Goal: Contribute content: Add original content to the website for others to see

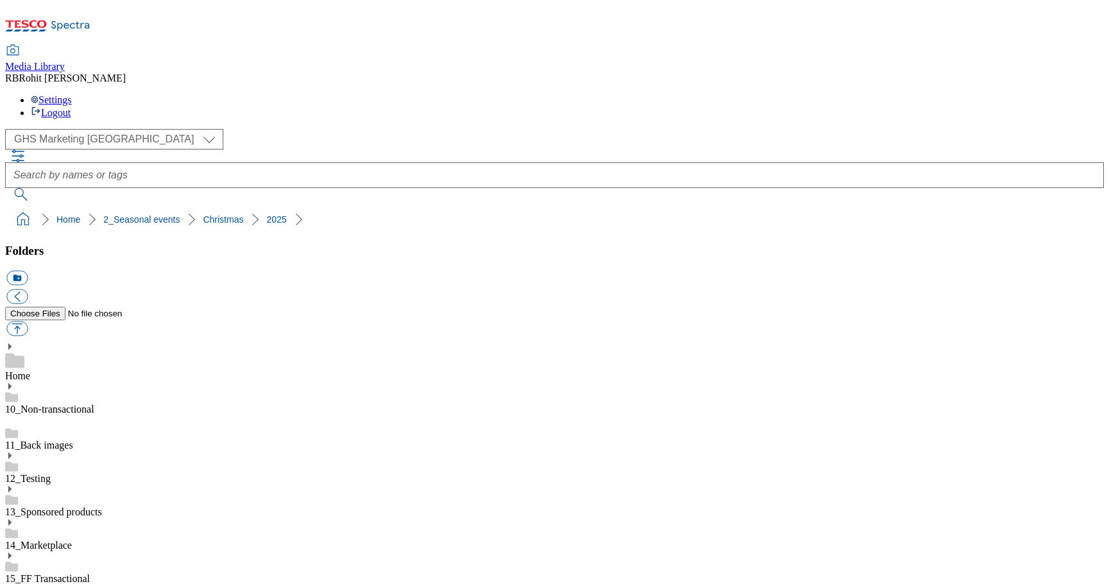
select select "flare-ghs-mktg"
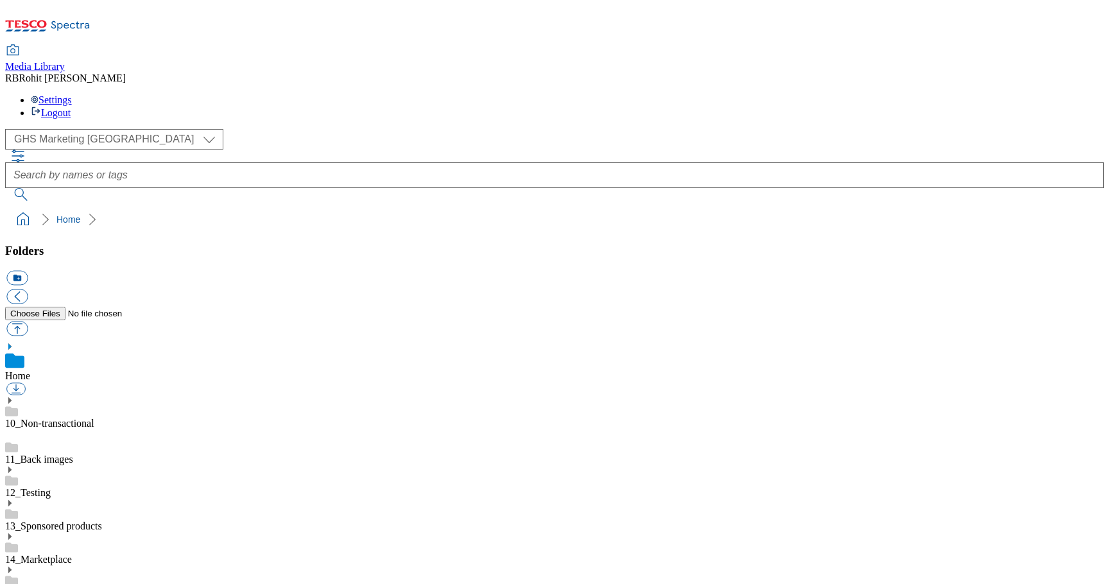
scroll to position [2, 0]
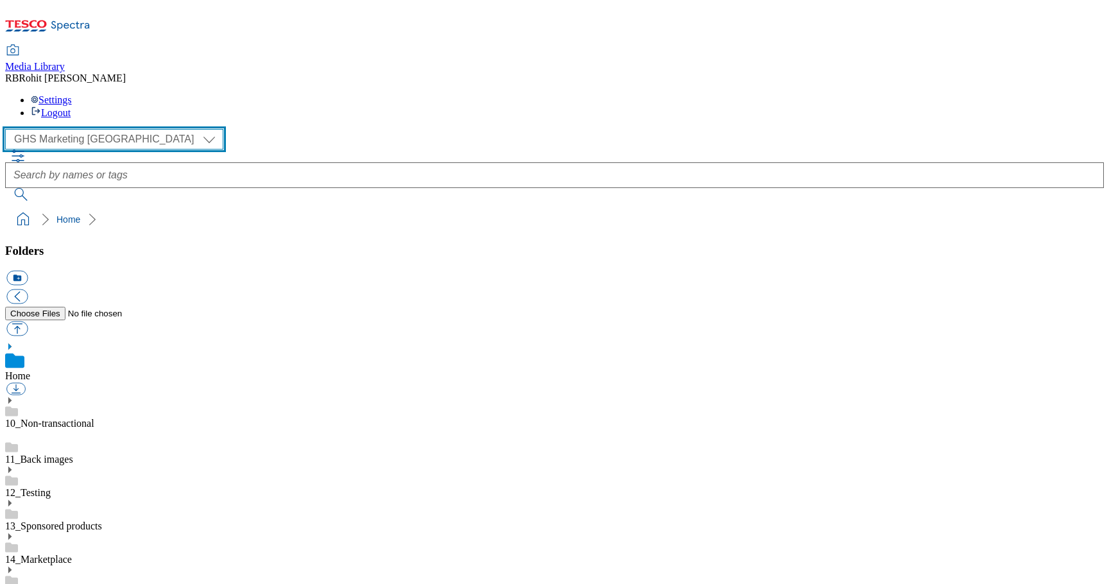
click at [87, 129] on select "Clubcard Marketing Clubcard ROI Dotcom UK GHS Marketing UK GHS ROI Realfood Tes…" at bounding box center [114, 139] width 218 height 21
select select "flare-clubcard-mktg"
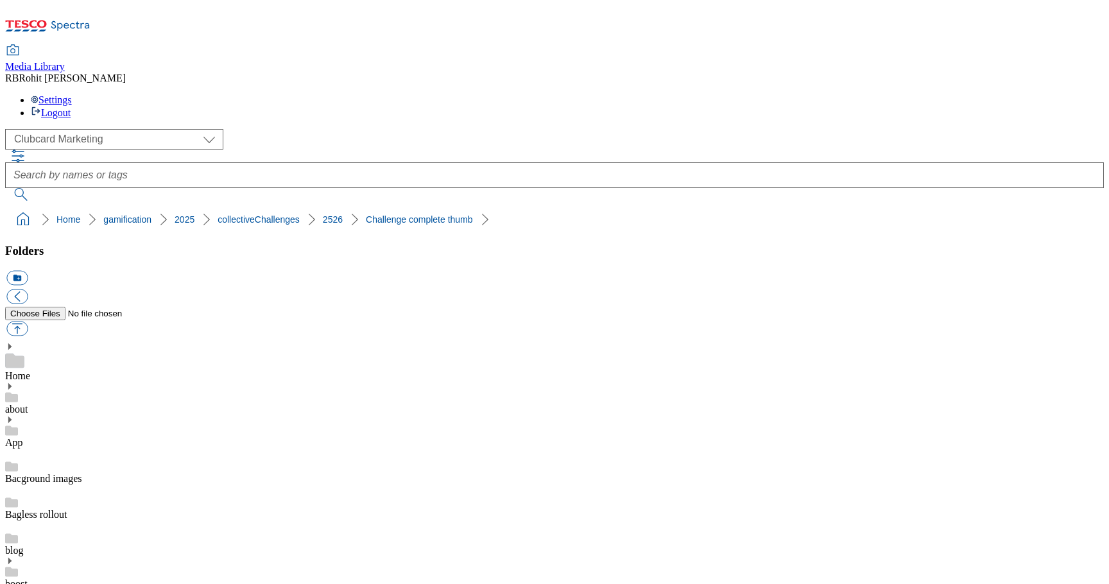
click at [28, 271] on button "icon_new_folder" at bounding box center [16, 278] width 21 height 15
type input "Incomplete challenge circle"
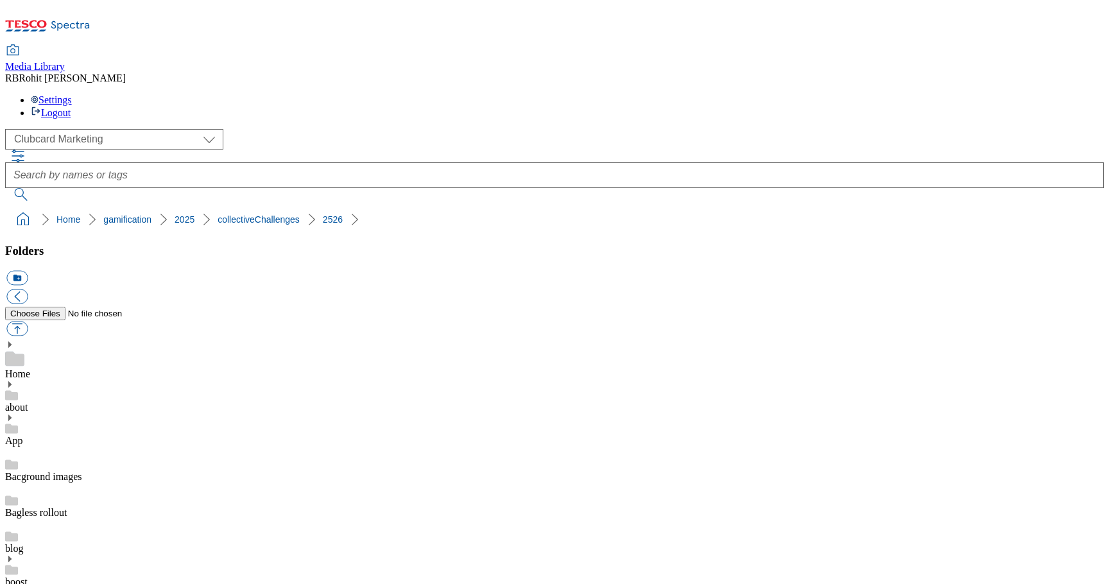
drag, startPoint x: 621, startPoint y: 434, endPoint x: 789, endPoint y: 434, distance: 167.5
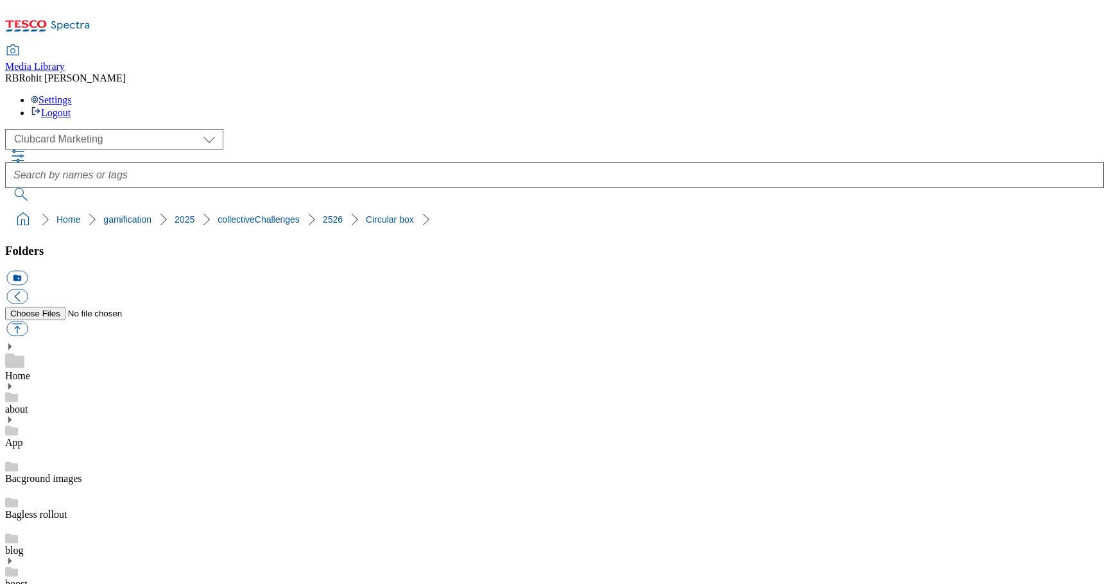
copy div "CircularBox-Whoosh"
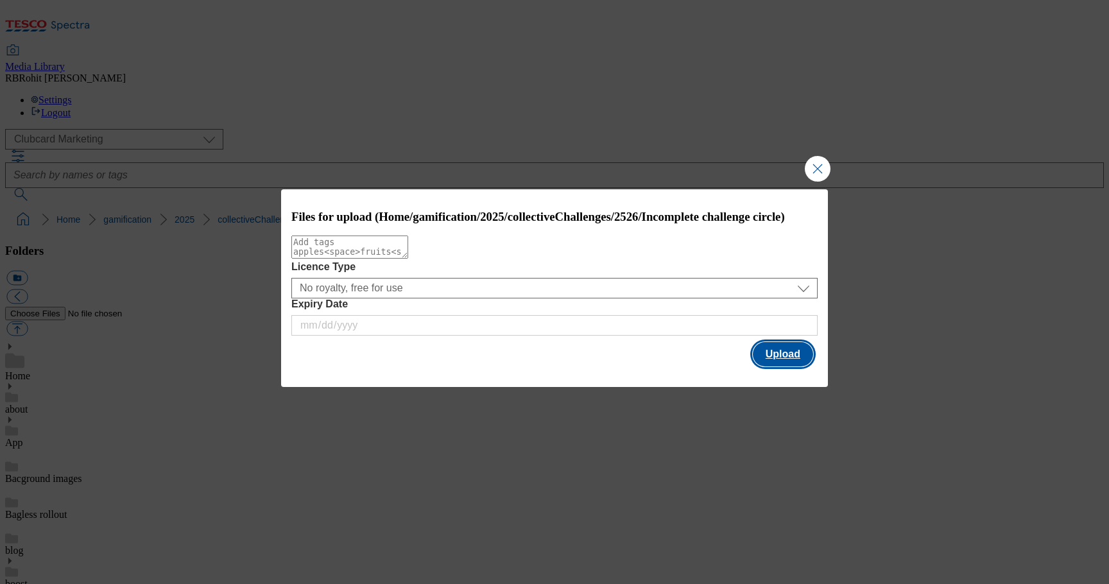
click at [776, 363] on button "Upload" at bounding box center [783, 354] width 60 height 24
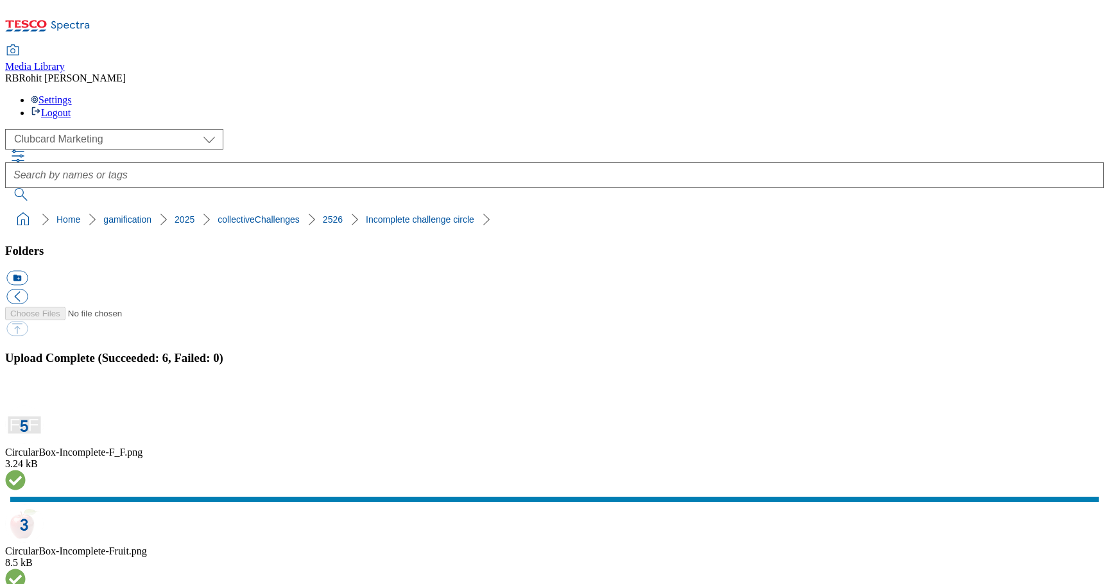
click at [26, 392] on button "button" at bounding box center [15, 398] width 19 height 12
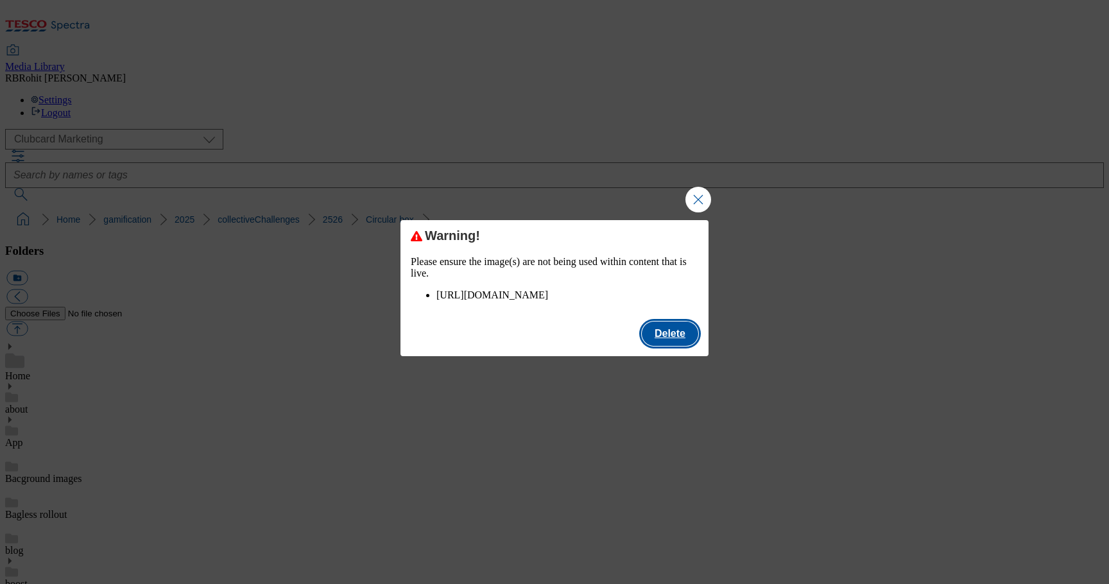
click at [669, 341] on button "Delete" at bounding box center [670, 333] width 56 height 24
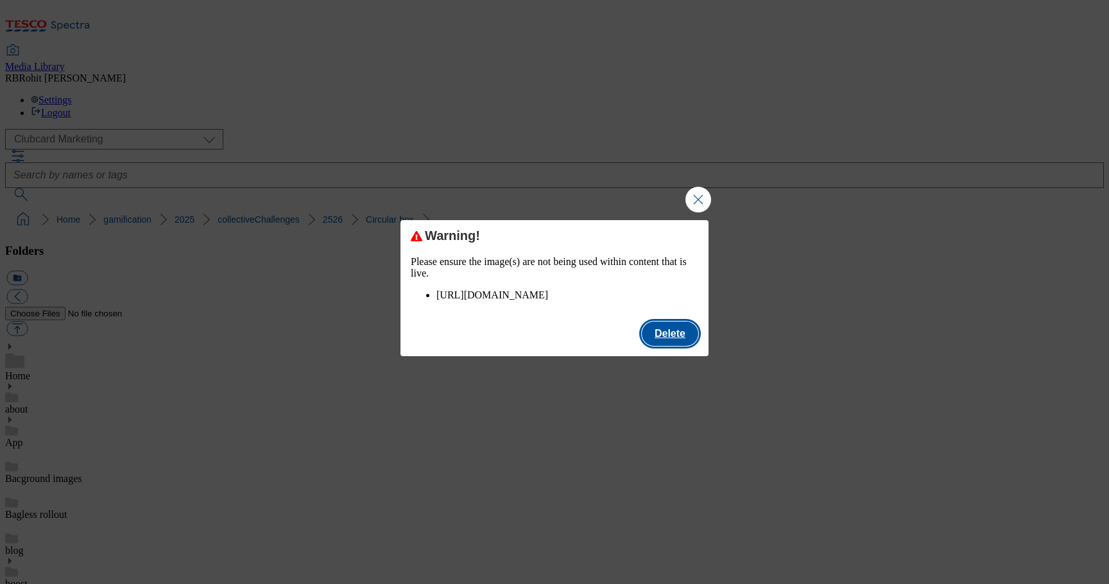
click at [661, 344] on button "Delete" at bounding box center [670, 333] width 56 height 24
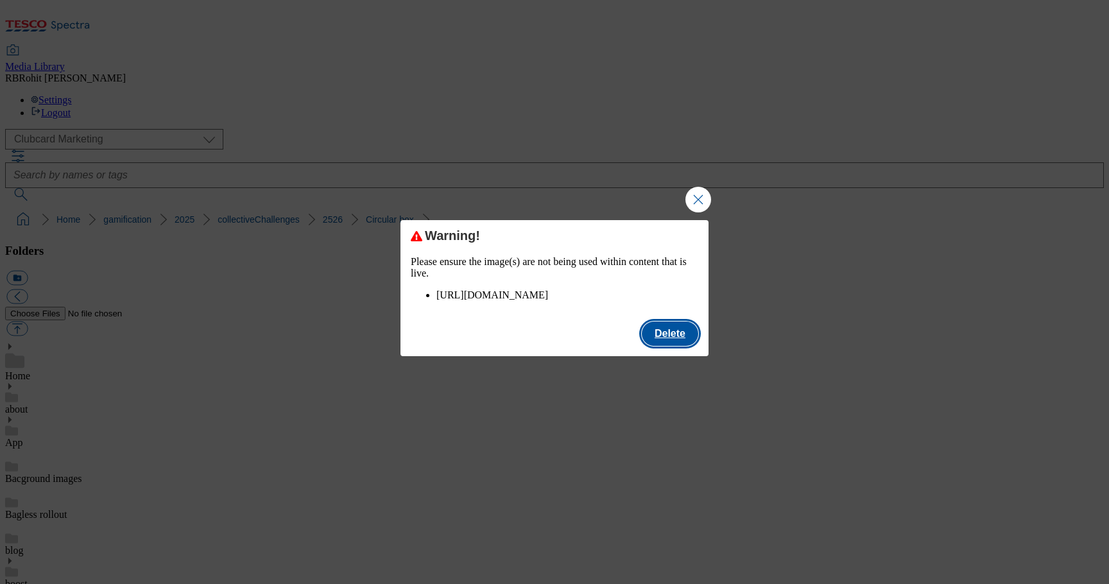
click at [670, 346] on button "Delete" at bounding box center [670, 333] width 56 height 24
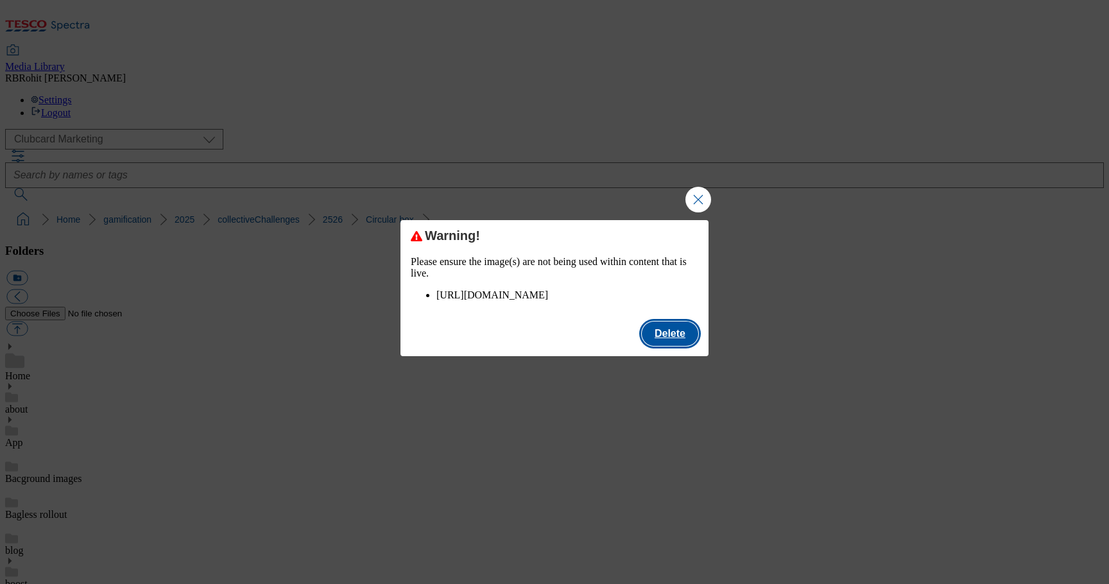
click at [676, 346] on button "Delete" at bounding box center [670, 333] width 56 height 24
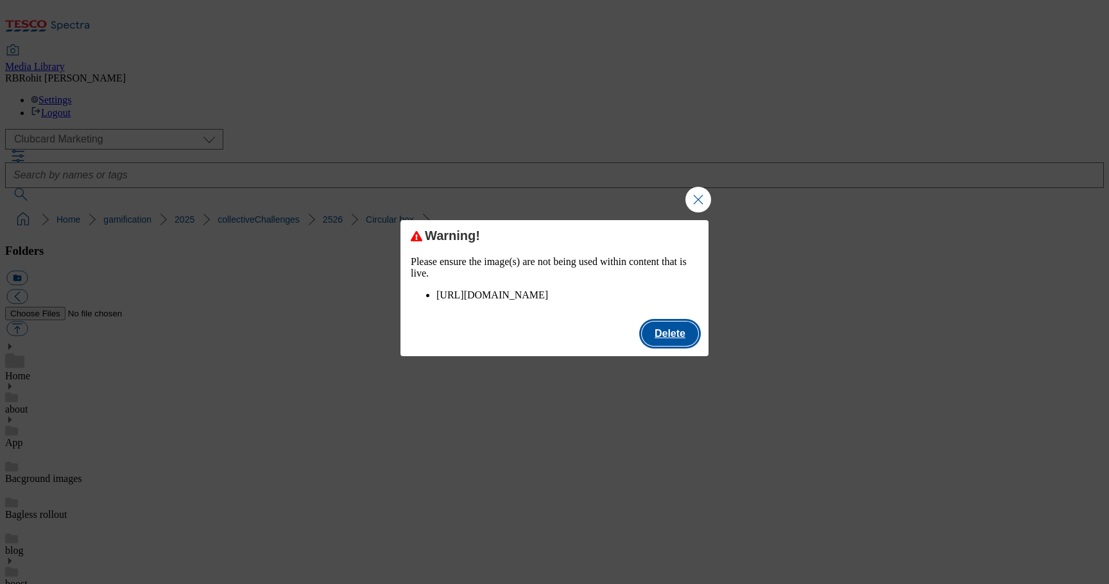
click at [665, 341] on button "Delete" at bounding box center [670, 333] width 56 height 24
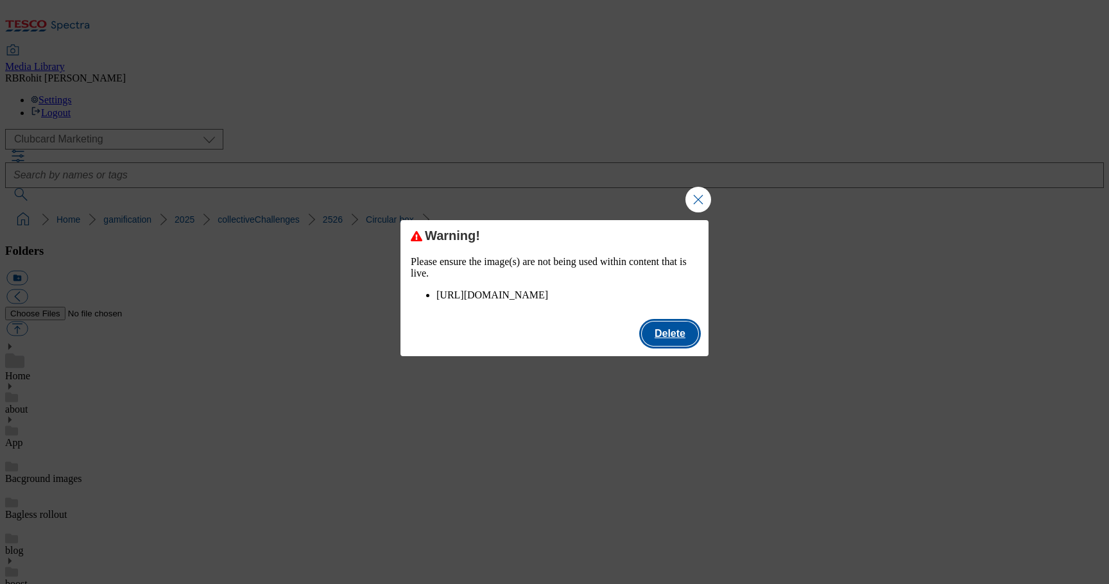
click at [679, 346] on button "Delete" at bounding box center [670, 333] width 56 height 24
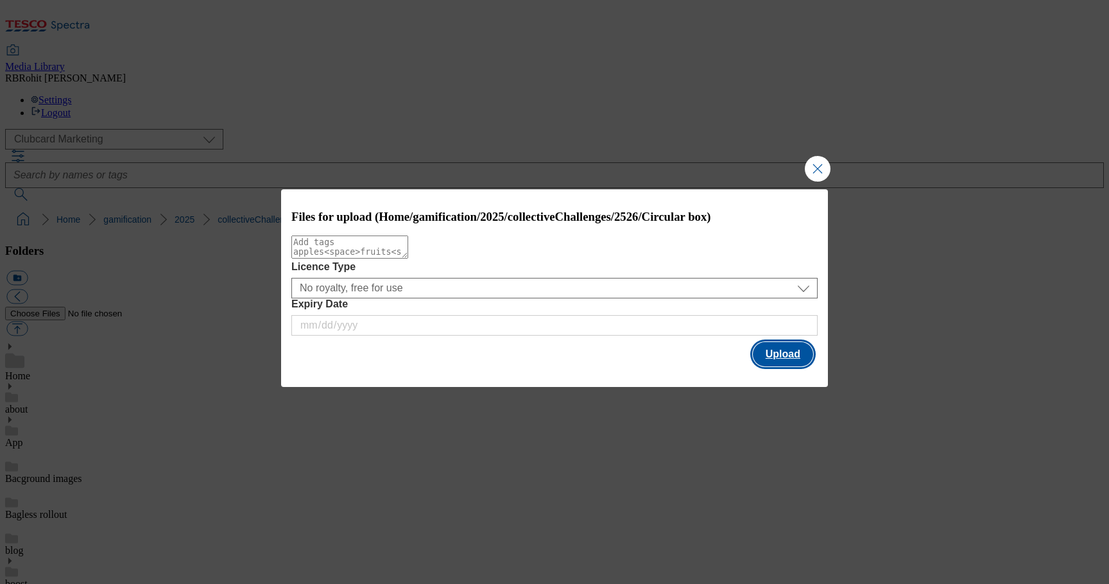
click at [789, 353] on button "Upload" at bounding box center [783, 354] width 60 height 24
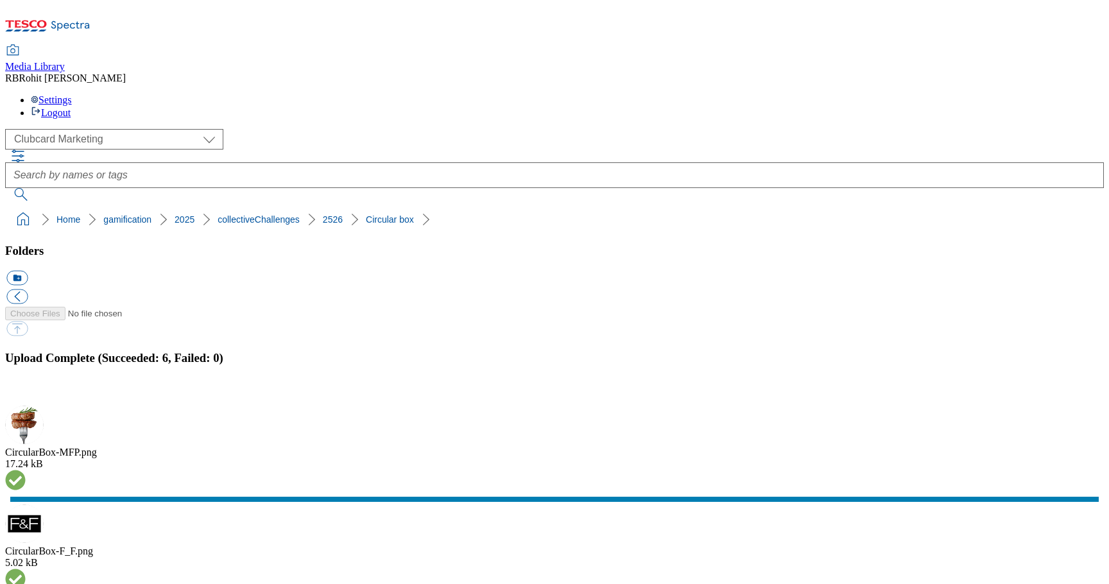
scroll to position [92, 0]
click at [26, 392] on button "button" at bounding box center [15, 398] width 19 height 12
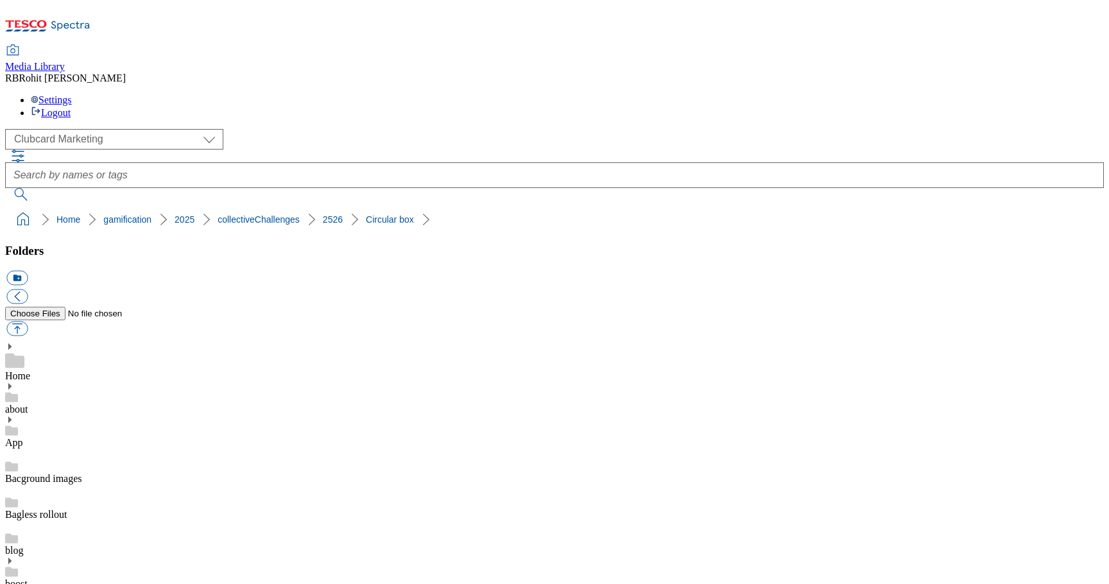
scroll to position [0, 0]
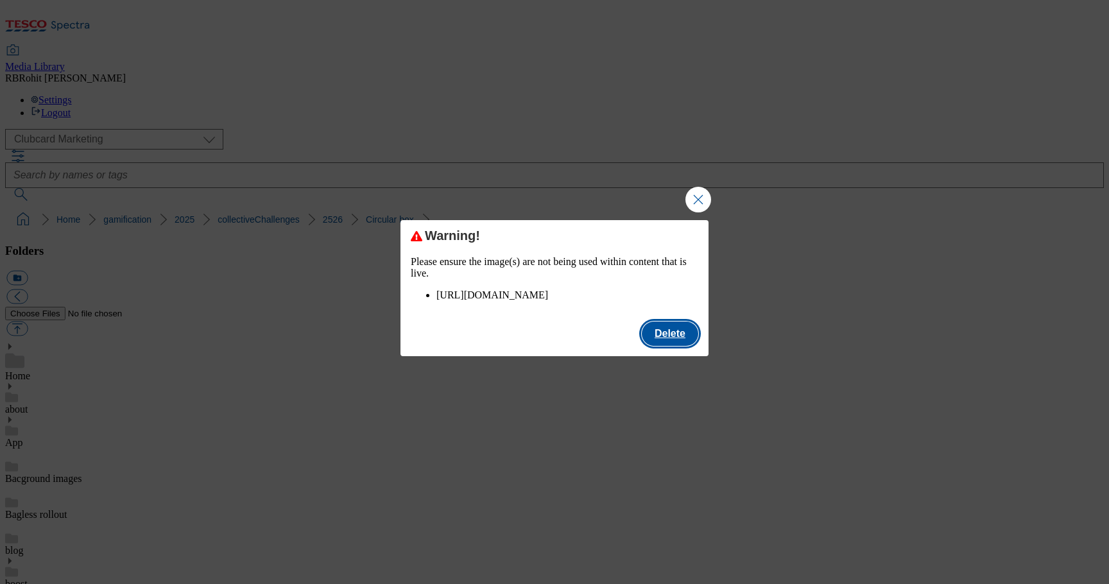
click at [692, 344] on button "Delete" at bounding box center [670, 333] width 56 height 24
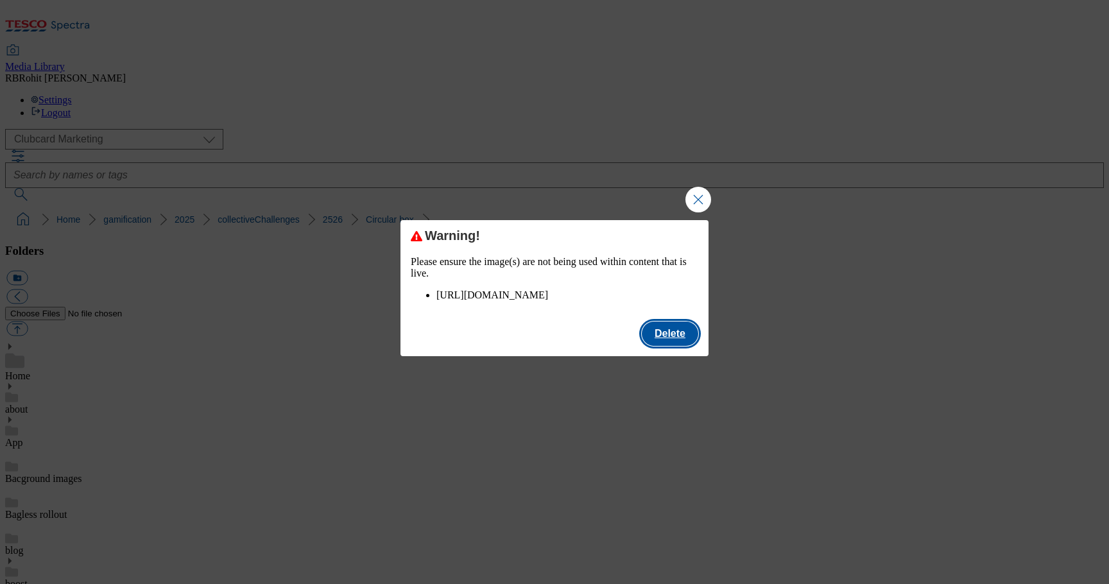
click at [649, 344] on button "Delete" at bounding box center [670, 333] width 56 height 24
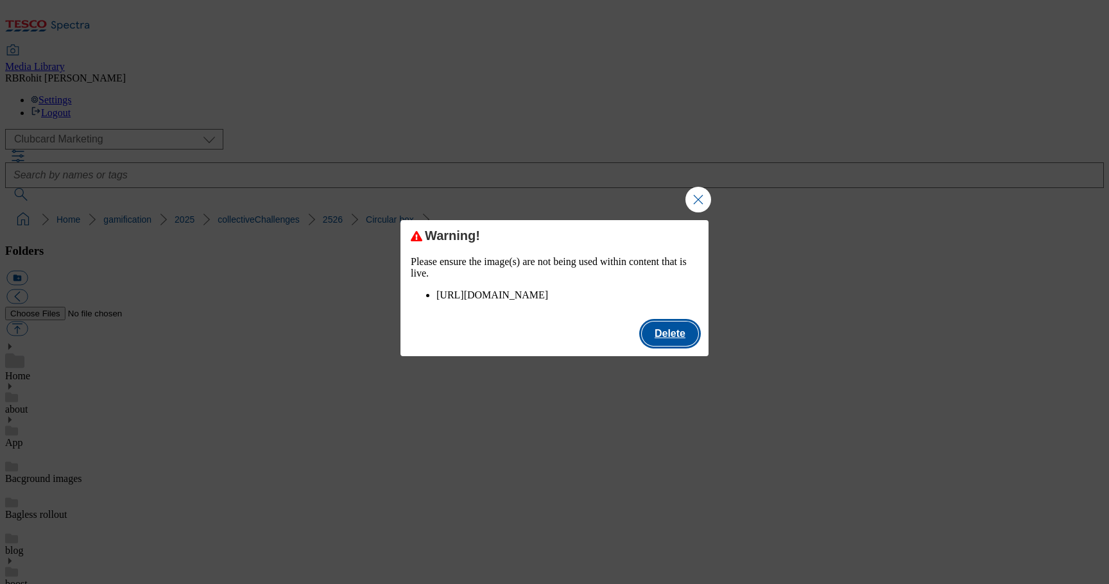
click at [676, 346] on button "Delete" at bounding box center [670, 333] width 56 height 24
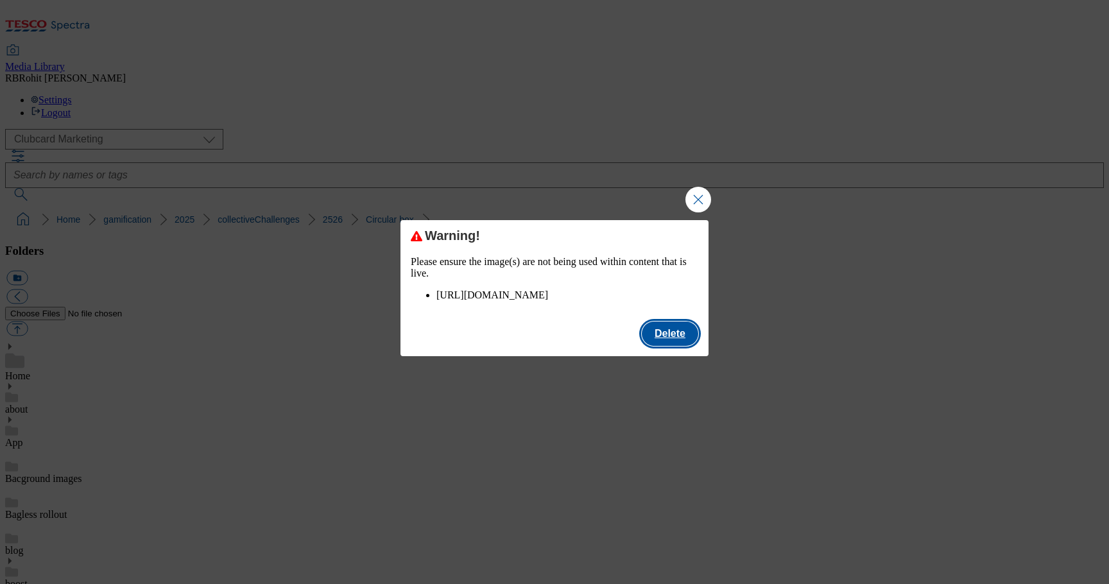
click at [660, 346] on button "Delete" at bounding box center [670, 333] width 56 height 24
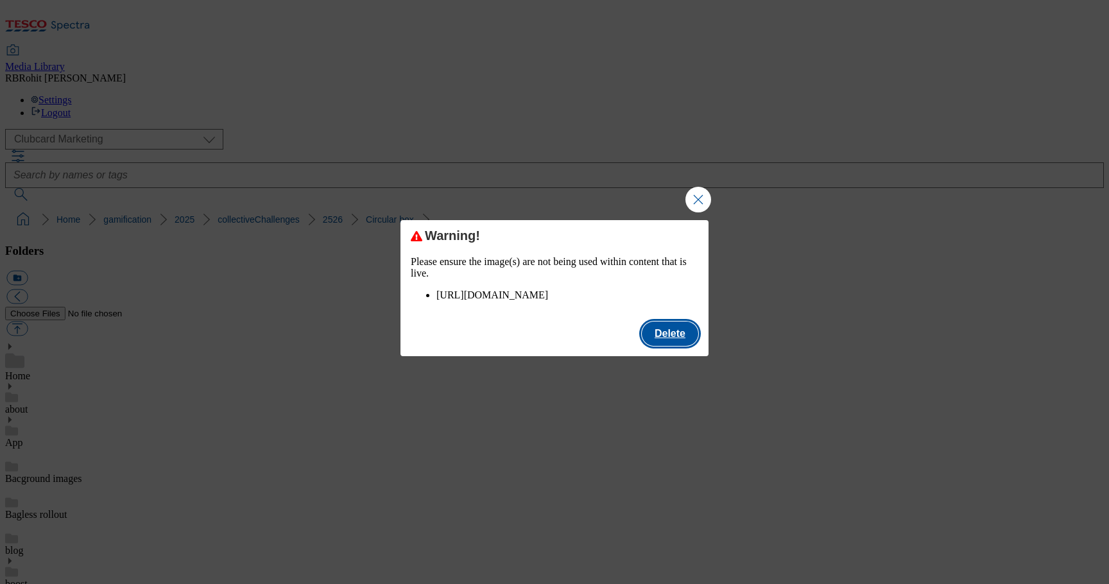
click at [665, 337] on button "Delete" at bounding box center [670, 333] width 56 height 24
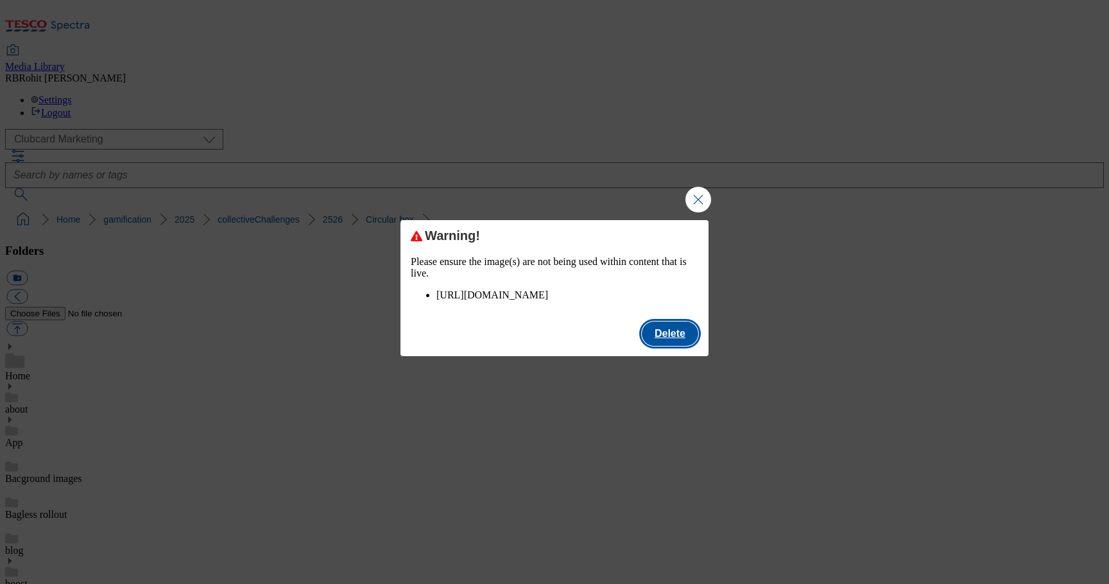
click at [679, 346] on button "Delete" at bounding box center [670, 333] width 56 height 24
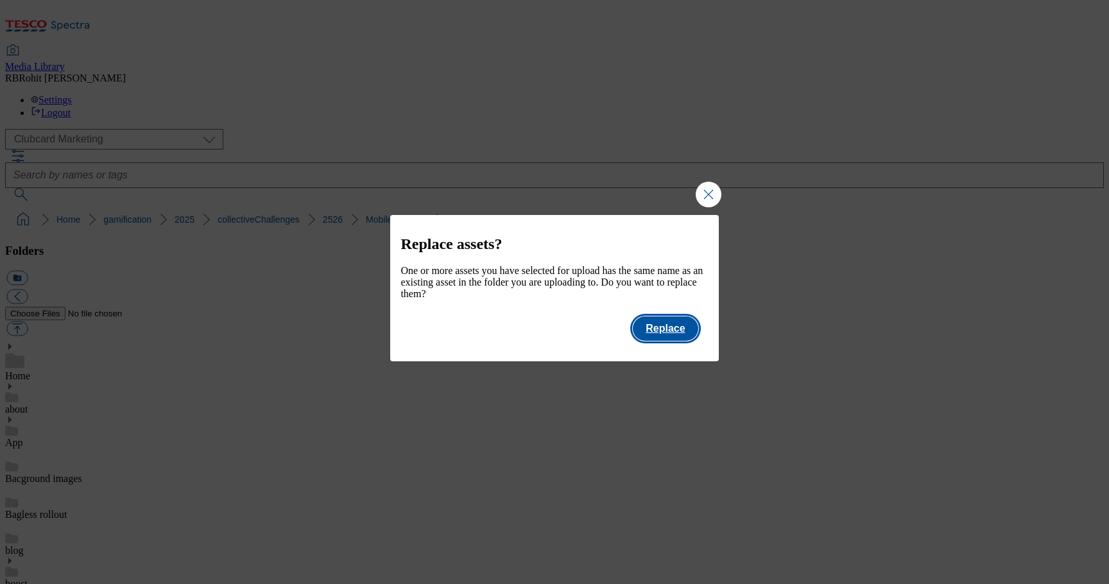
click at [672, 334] on button "Replace" at bounding box center [665, 328] width 65 height 24
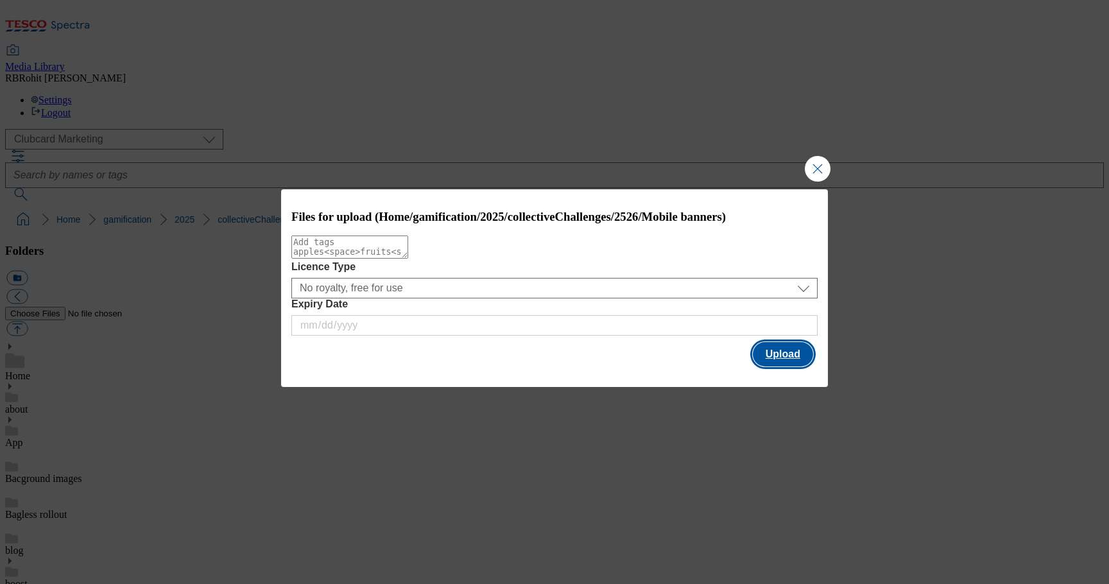
click at [793, 354] on button "Upload" at bounding box center [783, 354] width 60 height 24
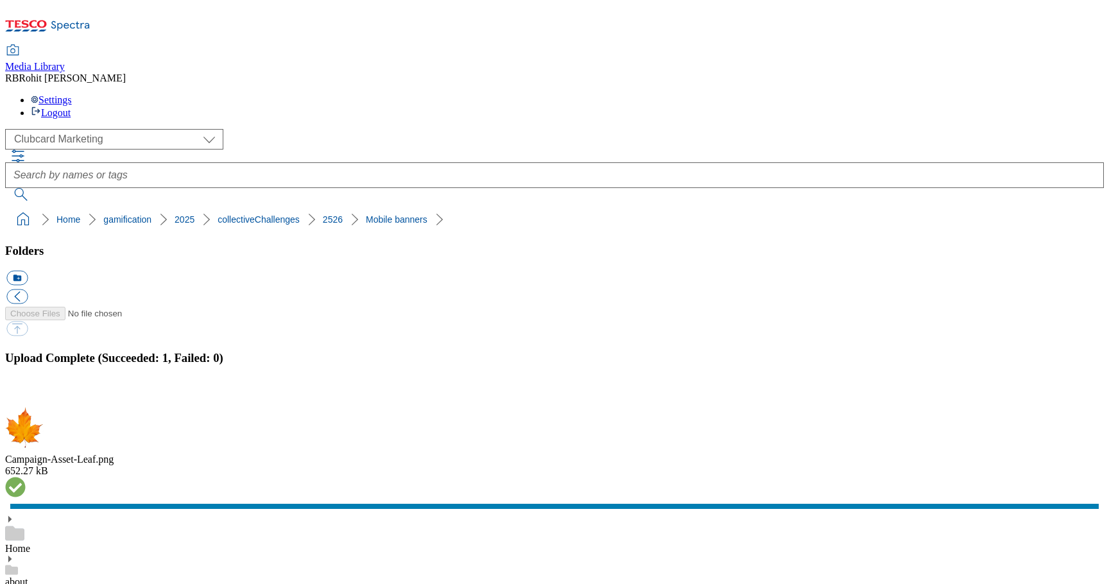
click at [26, 392] on button "button" at bounding box center [15, 398] width 19 height 12
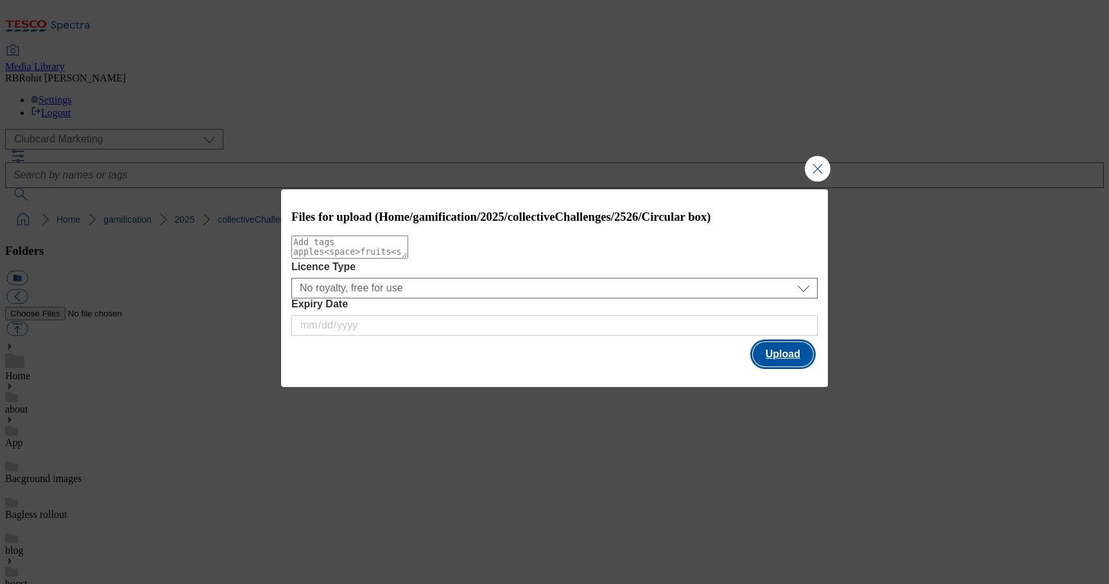
click at [798, 358] on button "Upload" at bounding box center [783, 354] width 60 height 24
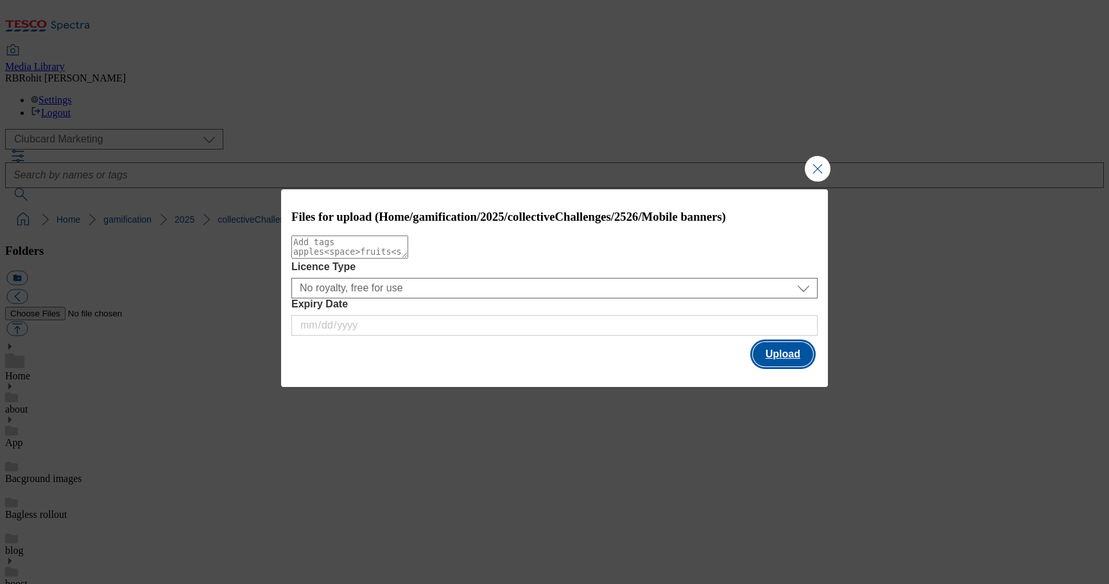
click at [784, 352] on button "Upload" at bounding box center [783, 354] width 60 height 24
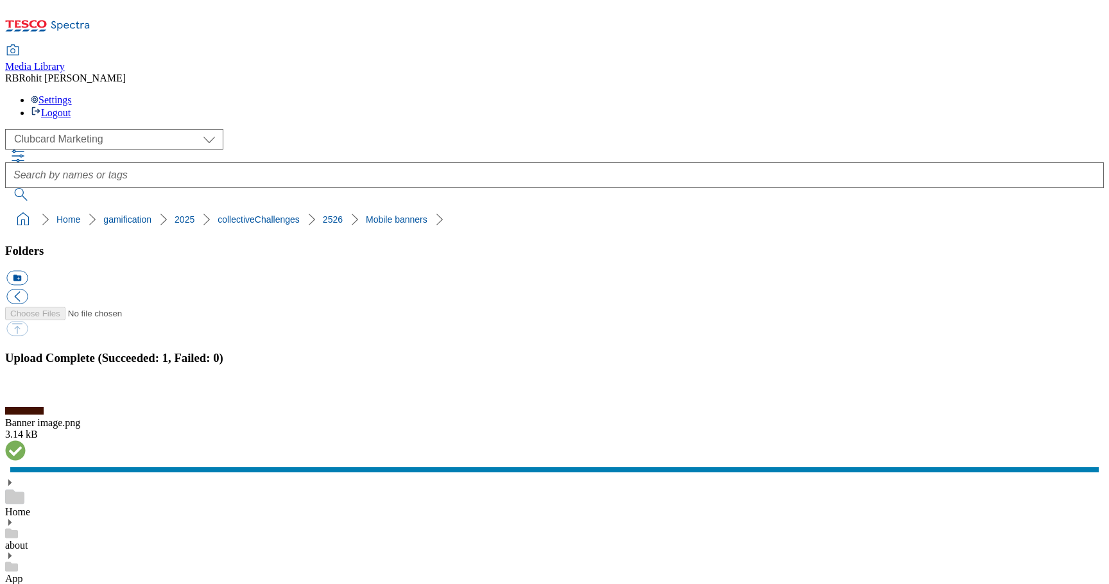
click at [26, 392] on button "button" at bounding box center [15, 398] width 19 height 12
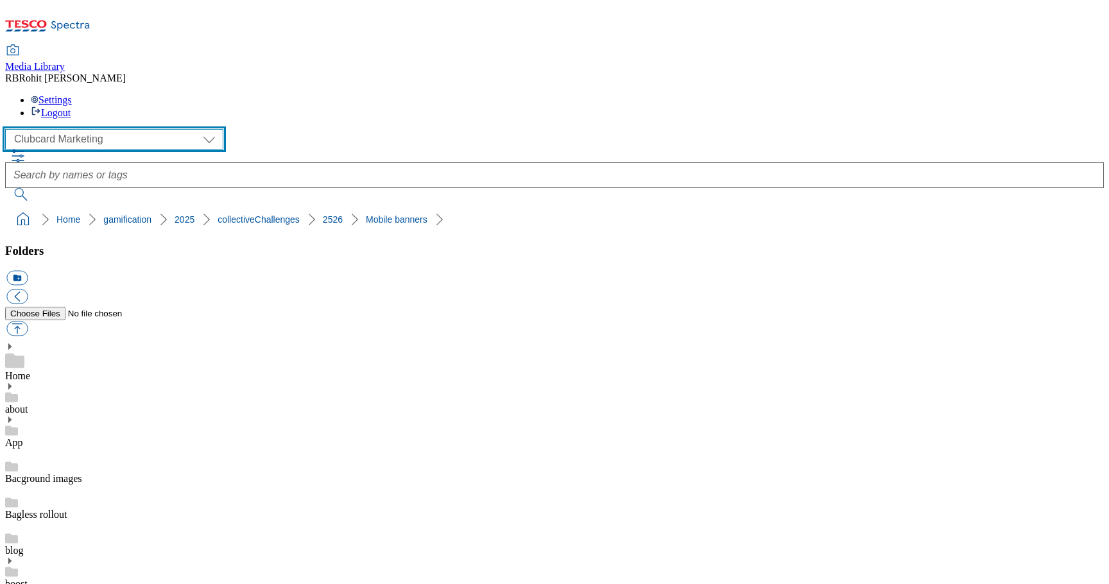
click at [114, 129] on select "Clubcard Marketing Clubcard ROI Dotcom UK GHS Marketing UK GHS ROI Realfood Tes…" at bounding box center [114, 139] width 218 height 21
select select "flare-ghs-mktg"
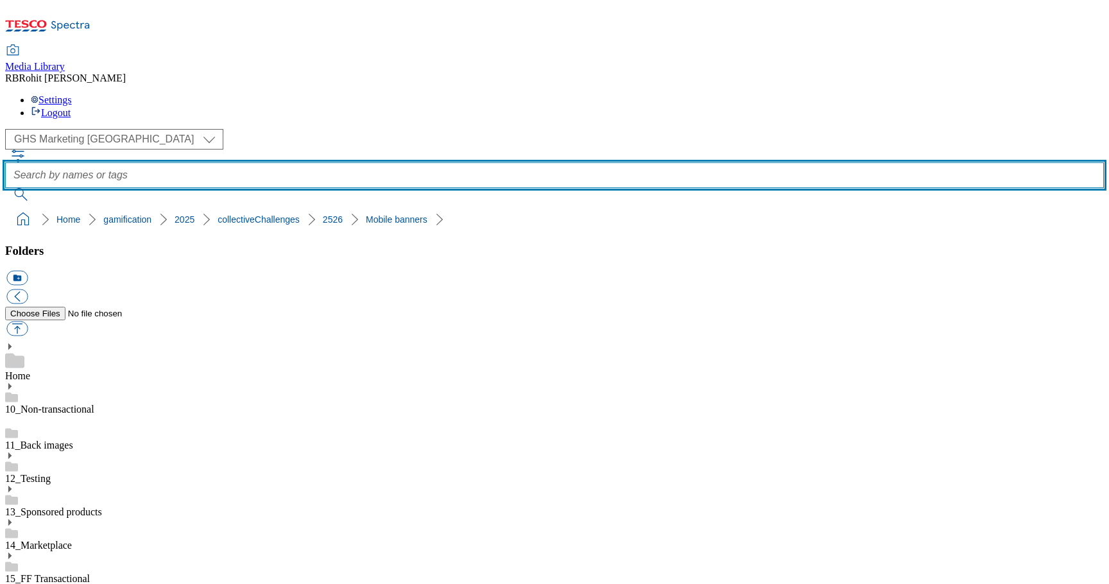
click at [420, 162] on input "text" at bounding box center [554, 175] width 1098 height 26
type input "collect"
click at [5, 188] on button "submit" at bounding box center [21, 194] width 33 height 13
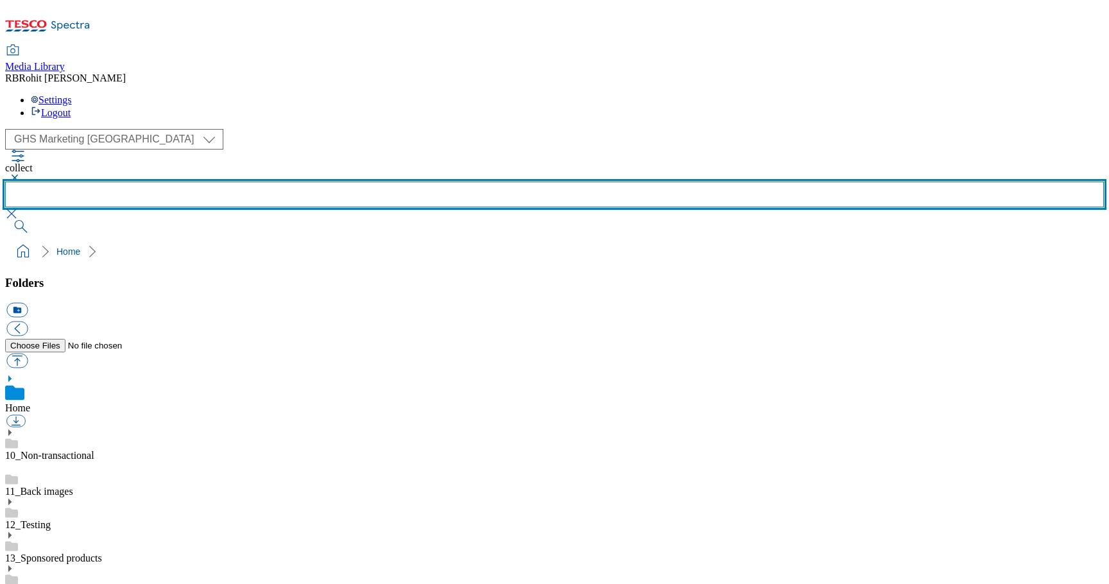
scroll to position [180, 0]
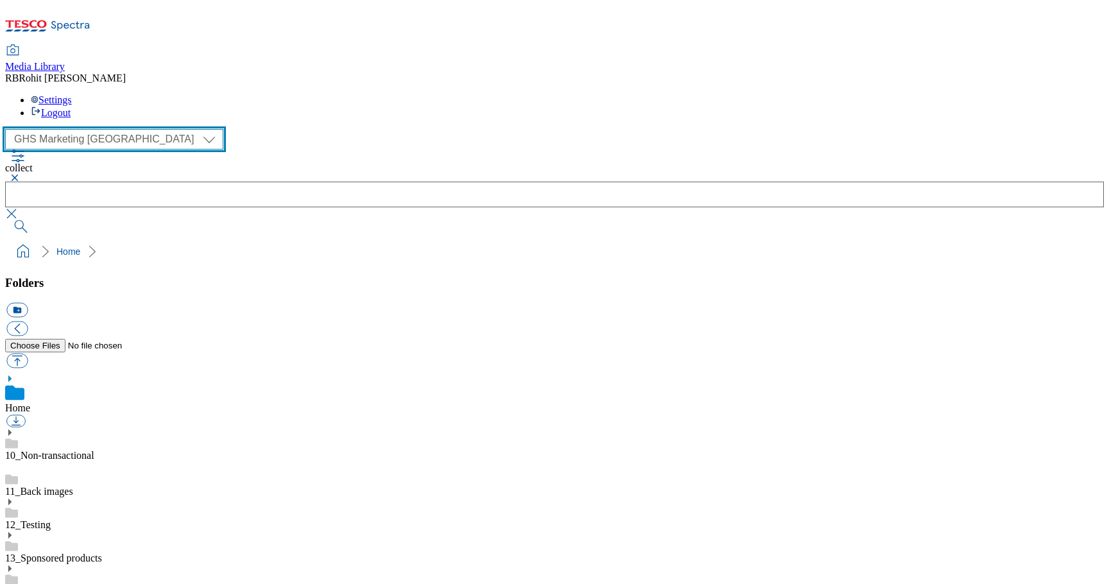
click at [72, 129] on select "Clubcard Marketing Clubcard ROI Dotcom UK GHS Marketing UK GHS ROI Realfood Tes…" at bounding box center [114, 139] width 218 height 21
select select "flare-clubcard-mktg"
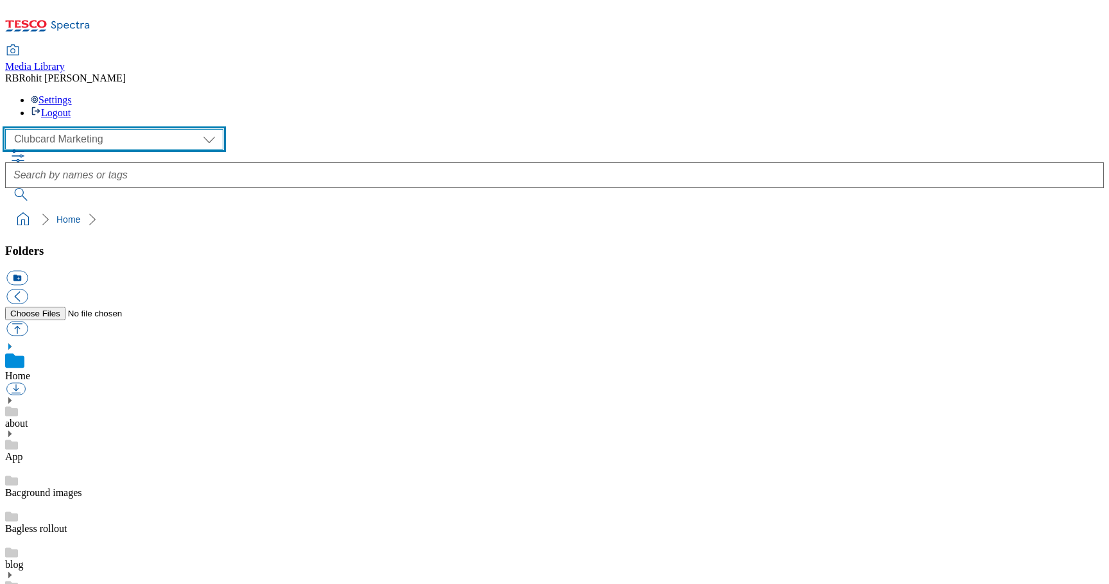
scroll to position [330, 0]
